Goal: Navigation & Orientation: Find specific page/section

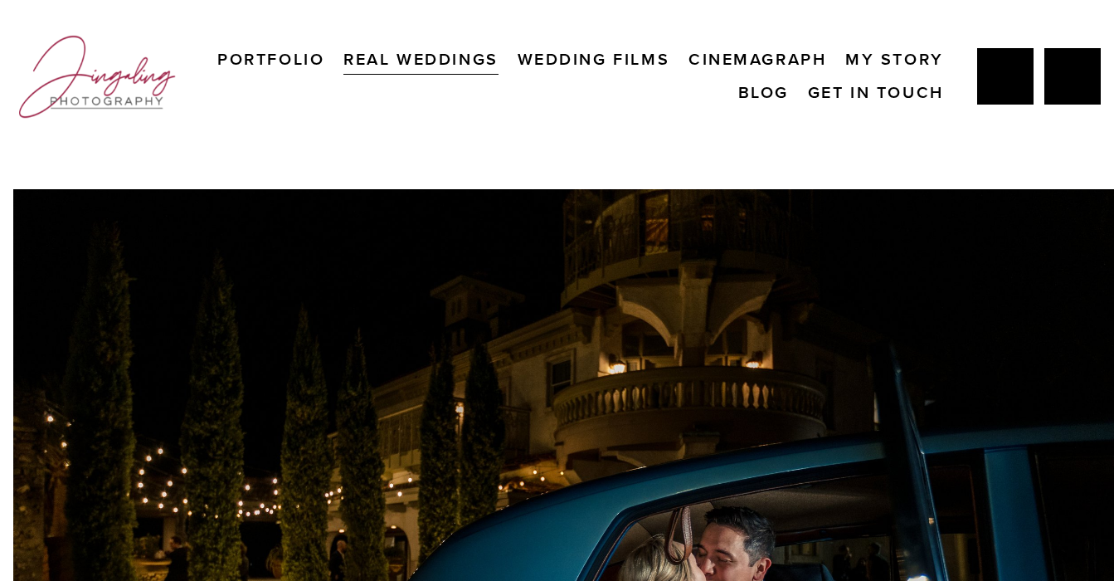
click at [670, 62] on link "Wedding Films" at bounding box center [594, 59] width 153 height 33
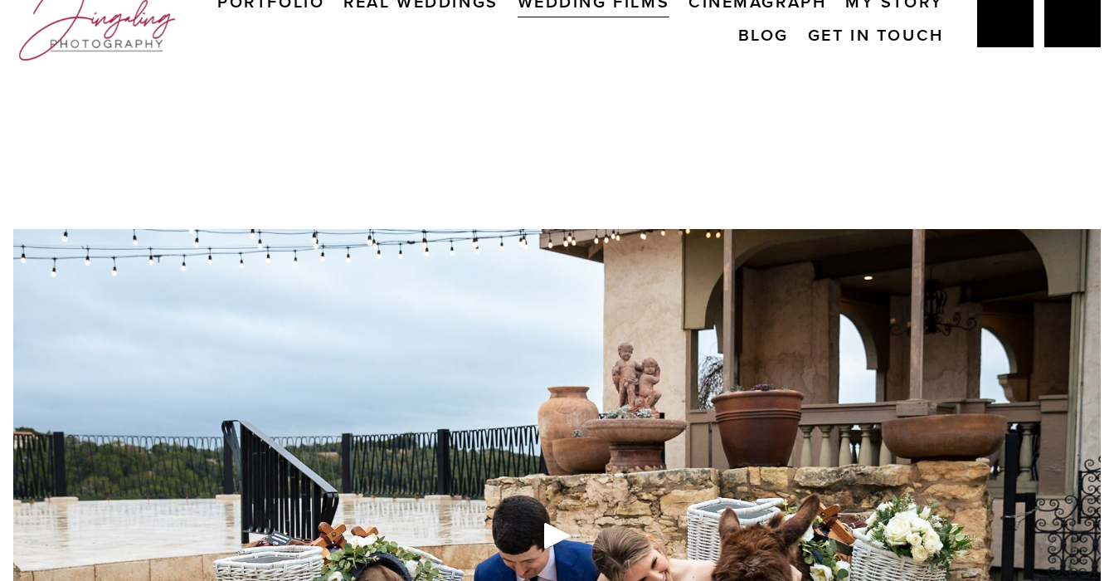
scroll to position [0, 1]
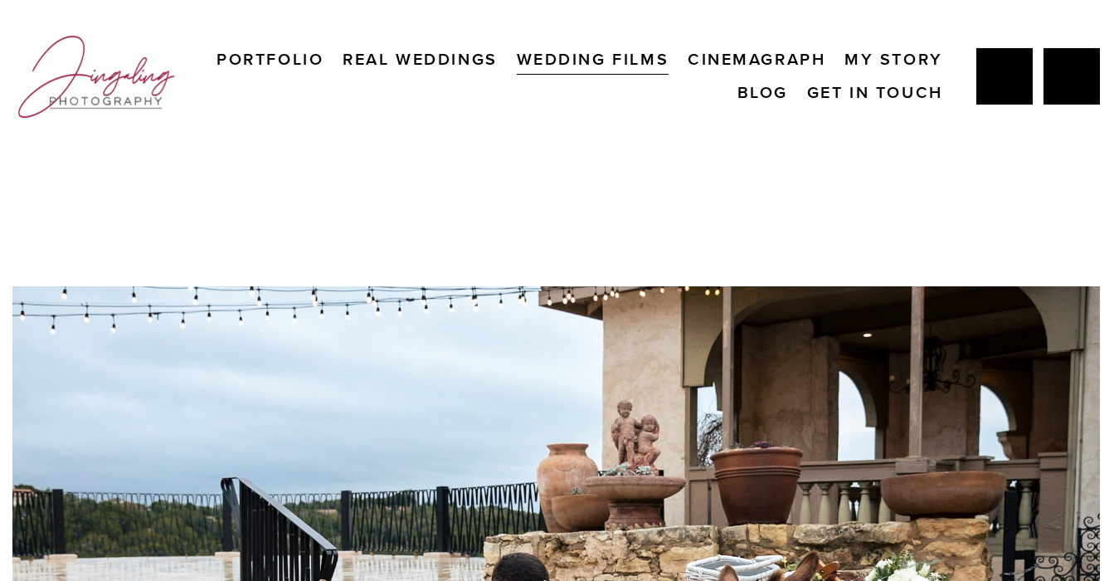
click at [825, 64] on link "Cinemagraph" at bounding box center [757, 59] width 138 height 33
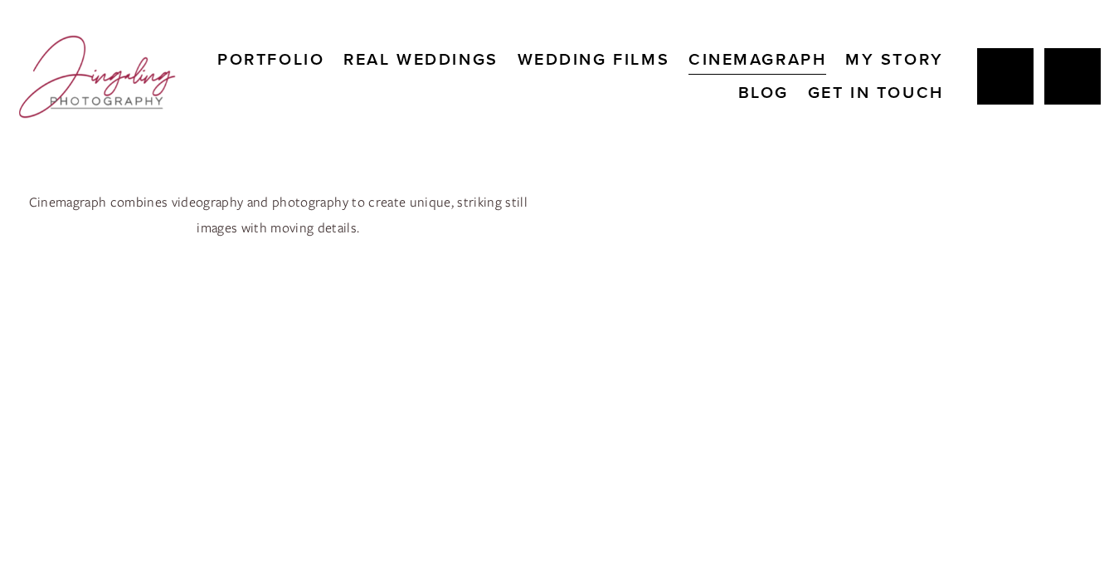
click at [845, 76] on link "My Story" at bounding box center [894, 59] width 99 height 33
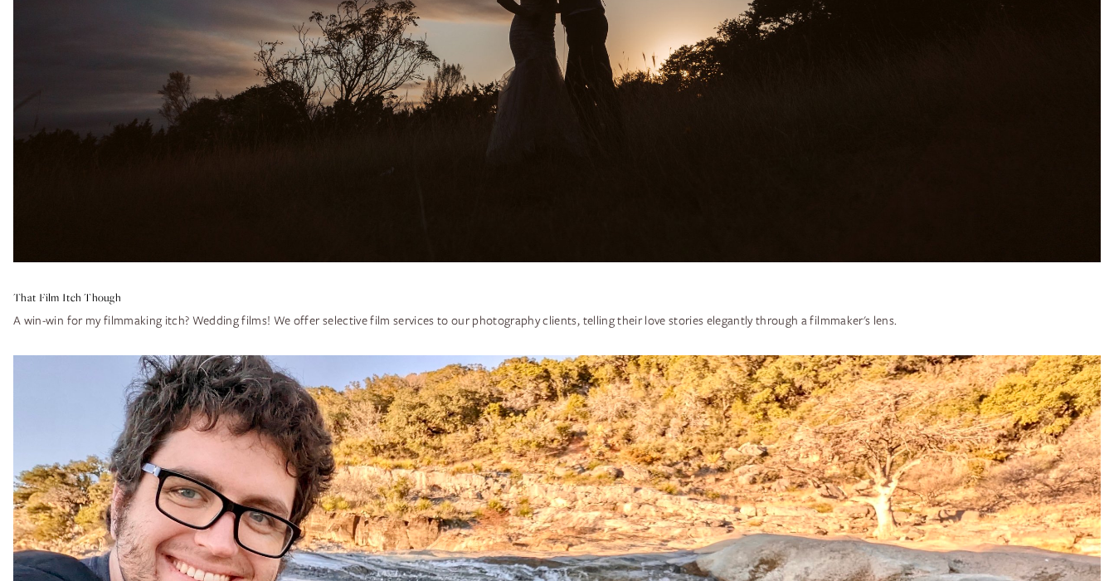
scroll to position [6330, 0]
